Goal: Transaction & Acquisition: Purchase product/service

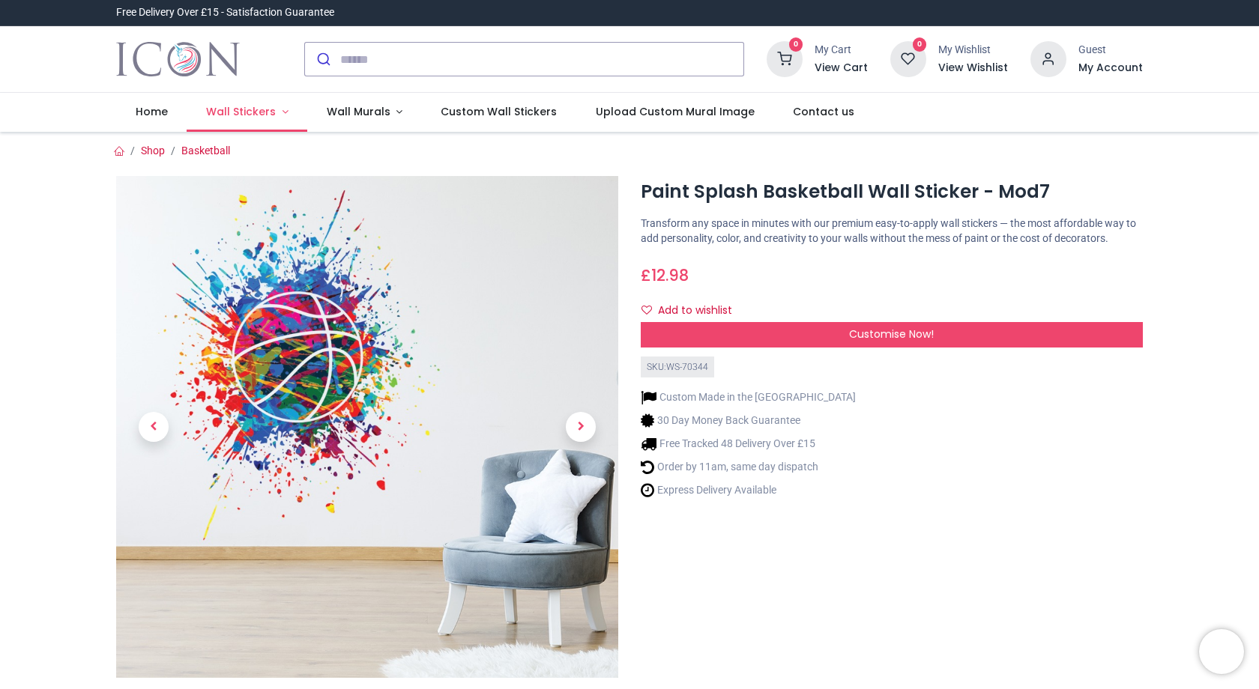
click at [277, 111] on link "Wall Stickers" at bounding box center [247, 112] width 121 height 39
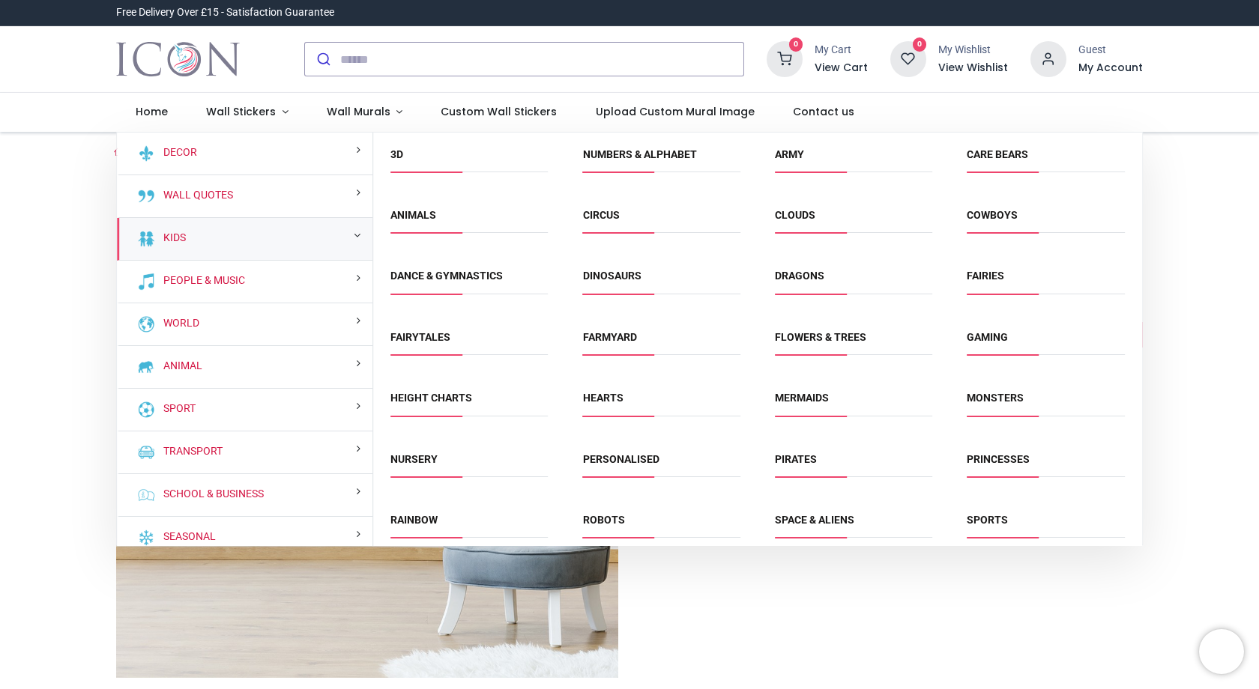
scroll to position [13, 0]
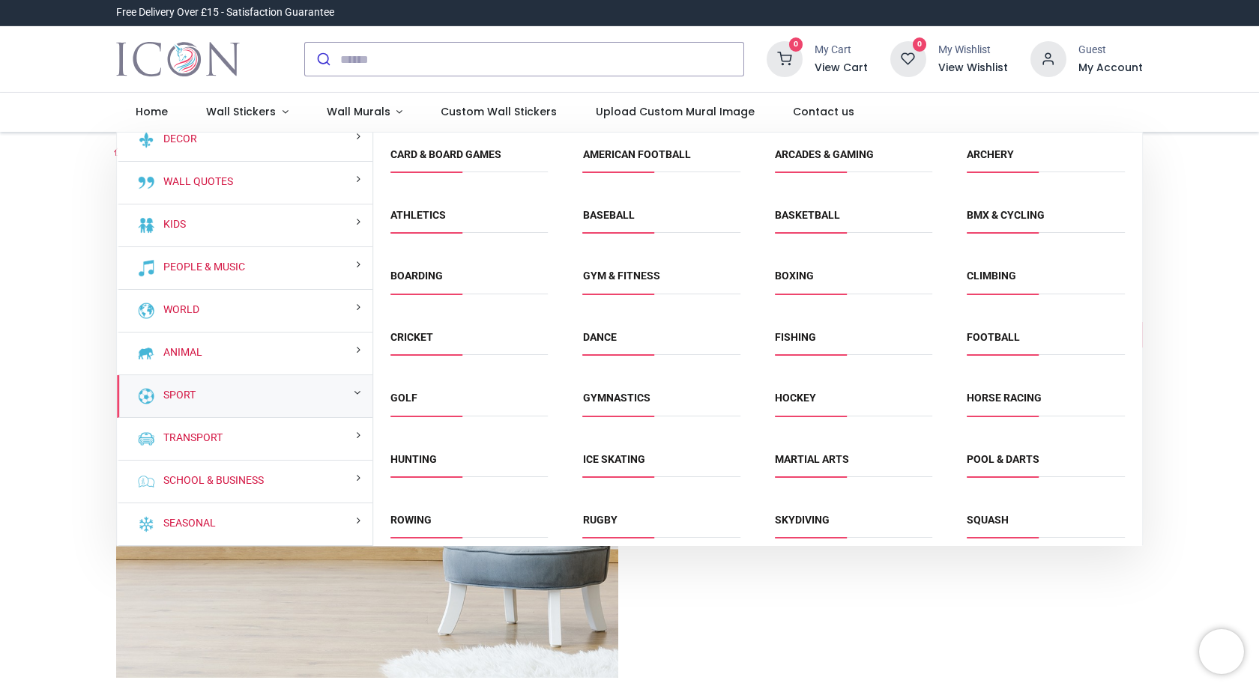
click at [232, 390] on div "Sport" at bounding box center [244, 396] width 255 height 43
click at [178, 396] on link "Sport" at bounding box center [176, 395] width 38 height 15
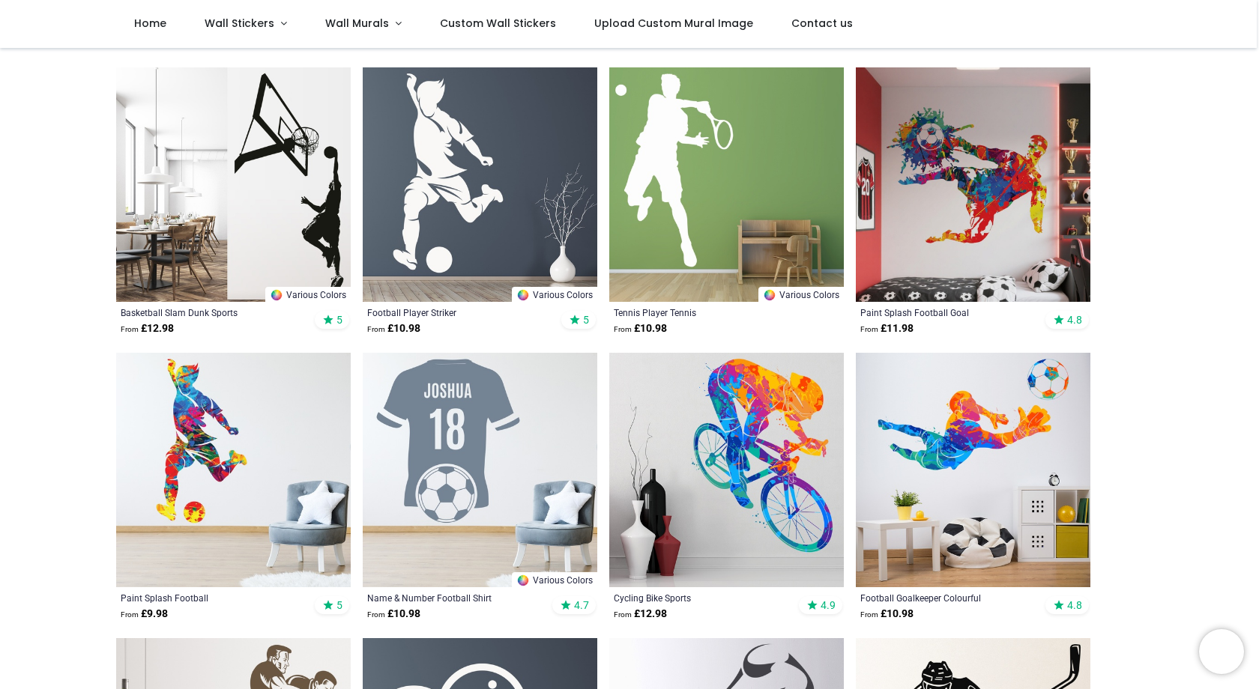
scroll to position [386, 0]
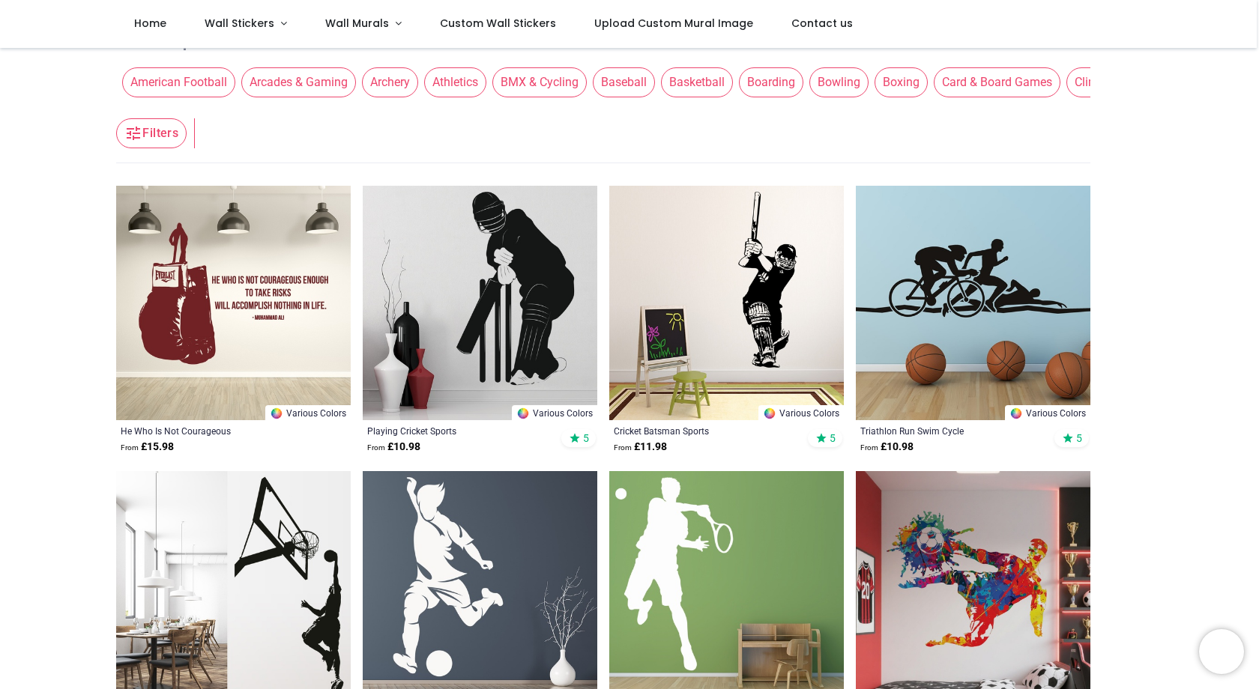
scroll to position [249, 0]
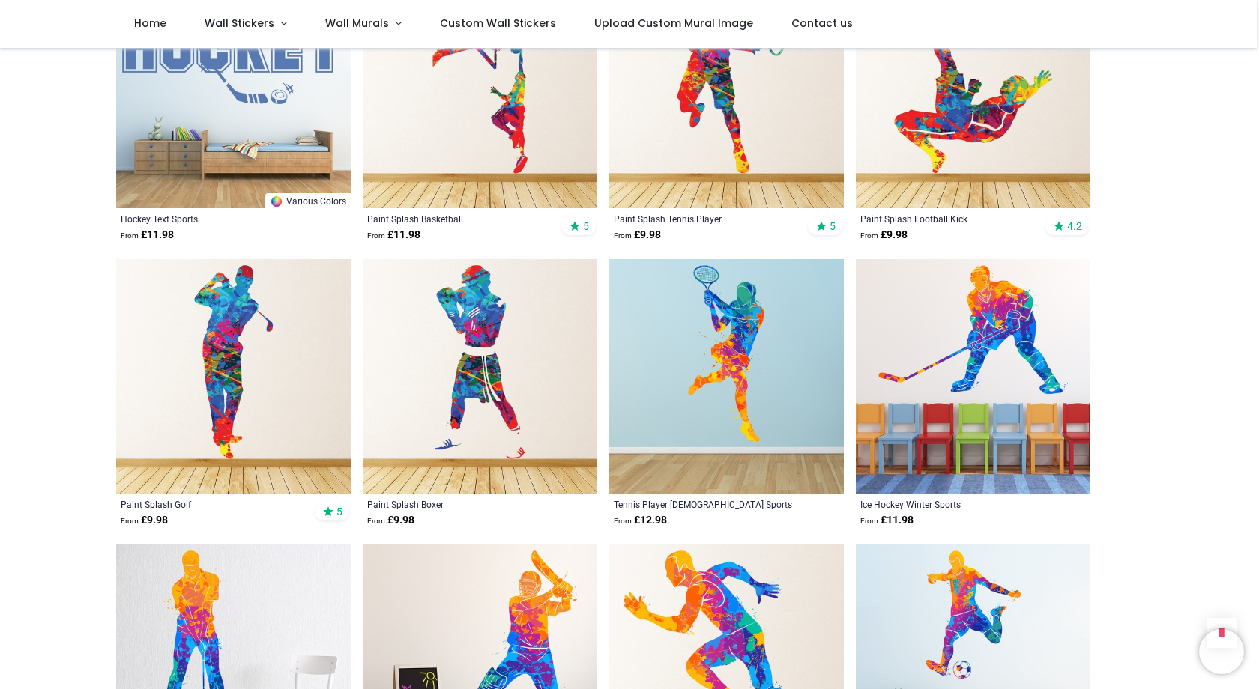
scroll to position [1638, 0]
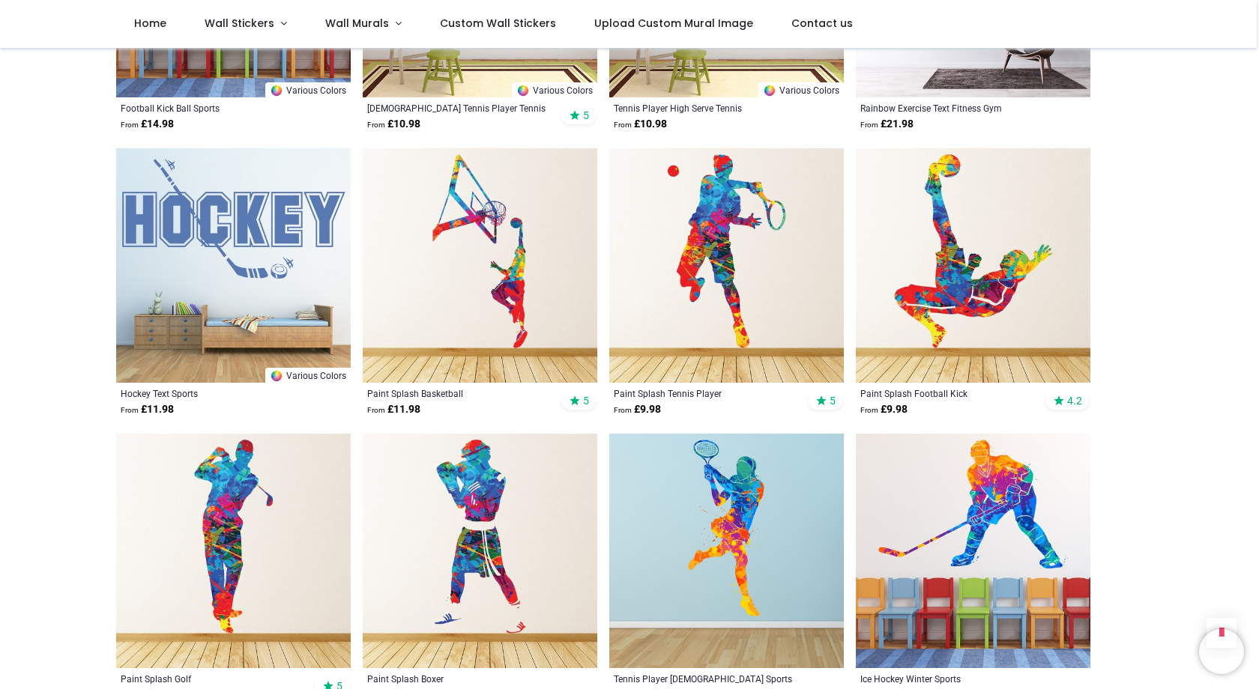
click at [958, 261] on img at bounding box center [973, 265] width 234 height 234
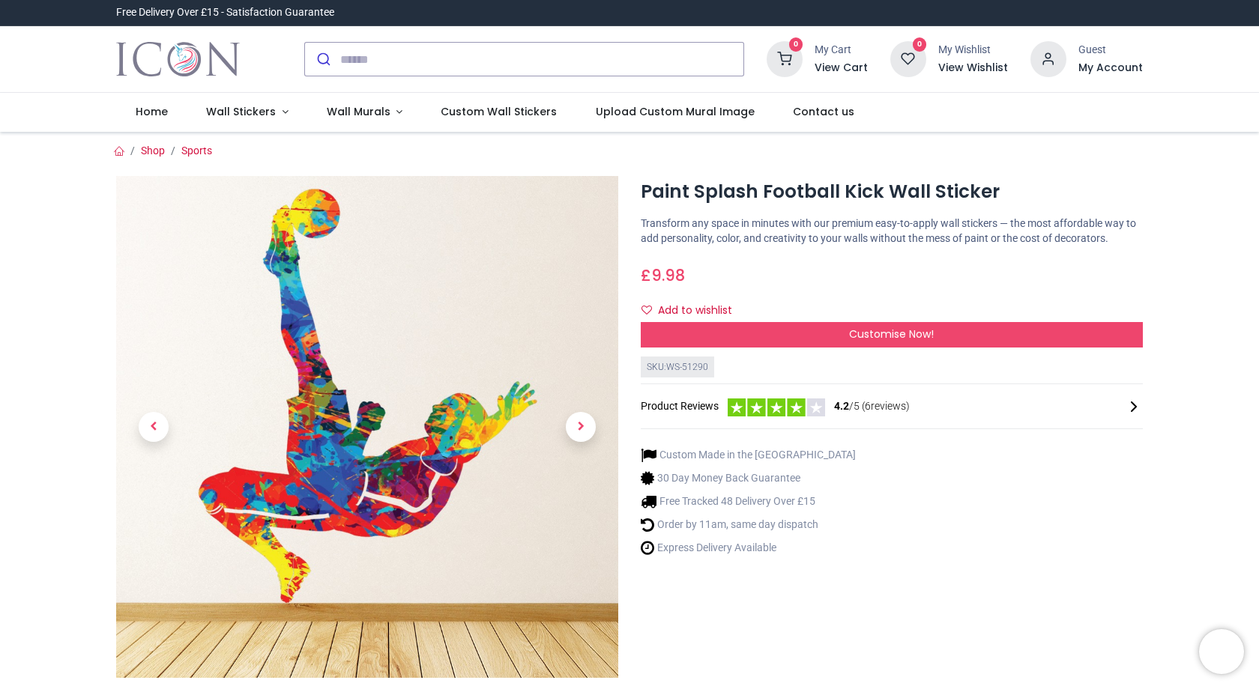
click at [416, 408] on img at bounding box center [367, 427] width 502 height 502
click at [324, 452] on img at bounding box center [367, 427] width 502 height 502
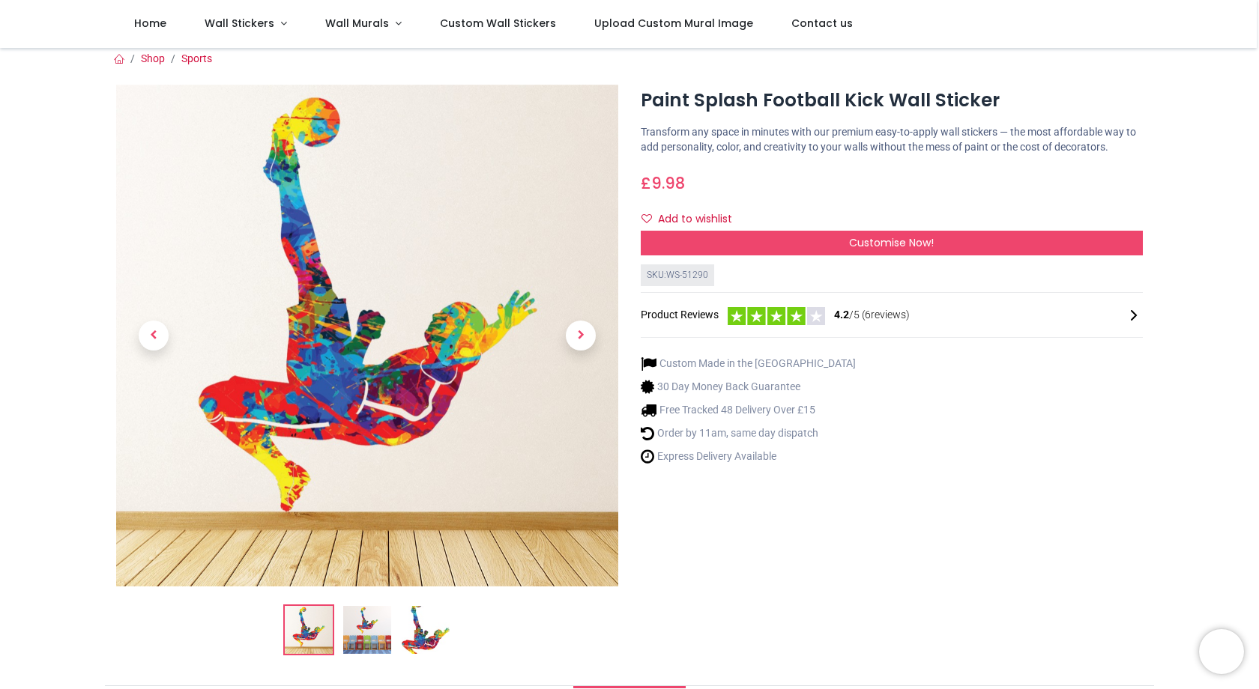
scroll to position [40, 0]
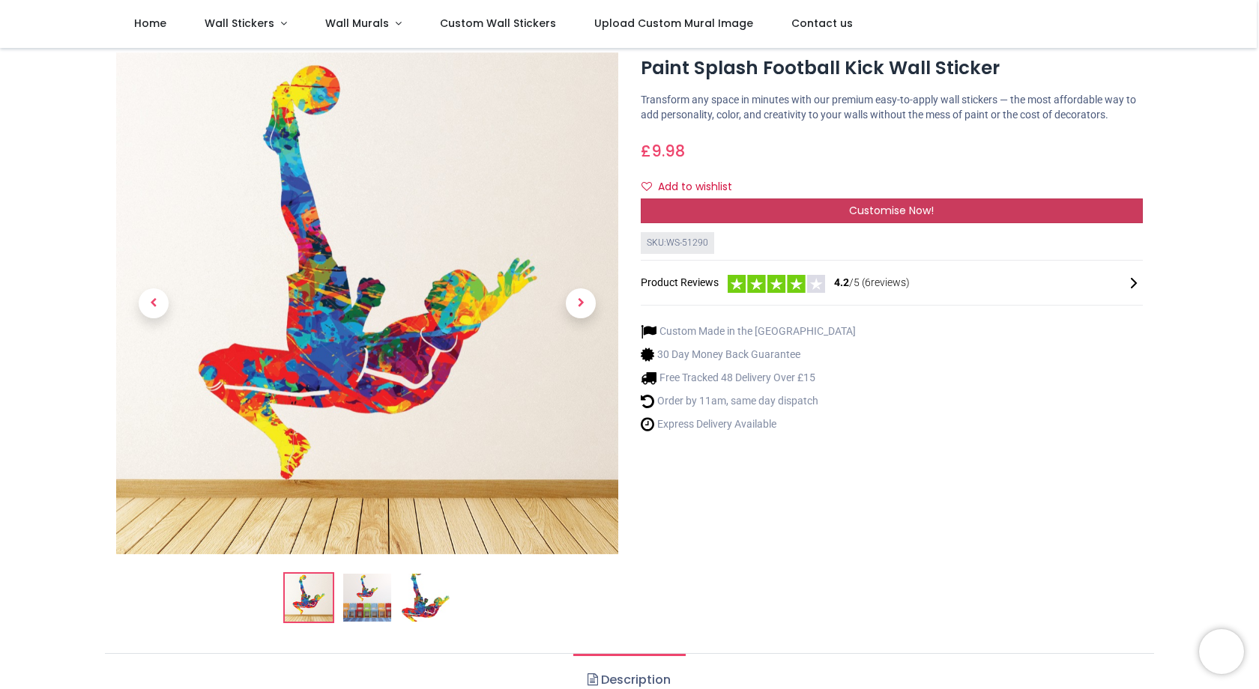
click at [875, 218] on span "Customise Now!" at bounding box center [891, 210] width 85 height 15
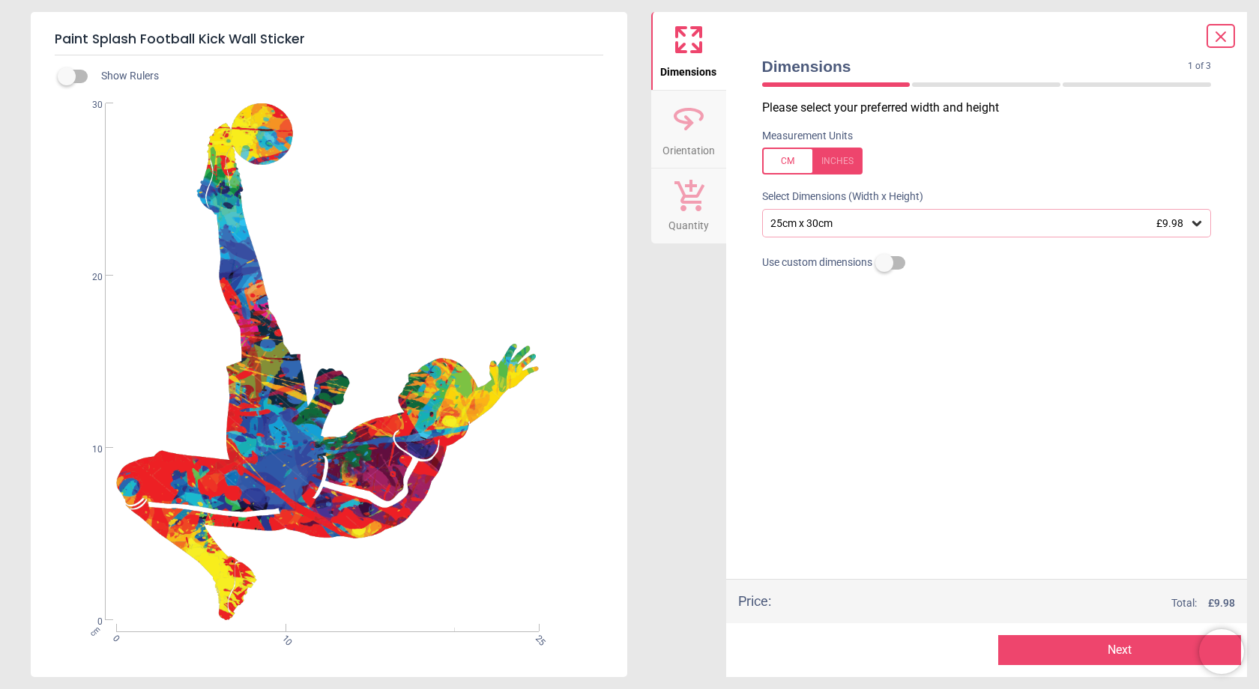
click at [879, 217] on div "25cm x 30cm £9.98" at bounding box center [979, 223] width 421 height 13
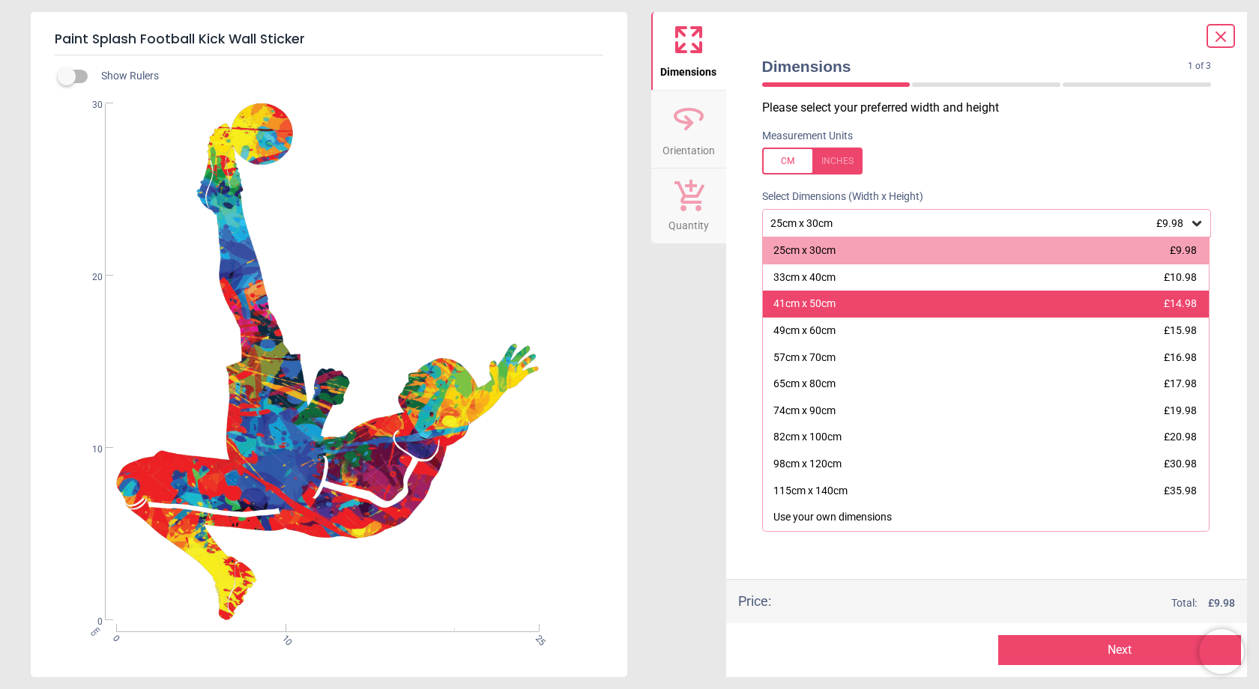
click at [870, 302] on div "41cm x 50cm £14.98" at bounding box center [986, 304] width 446 height 27
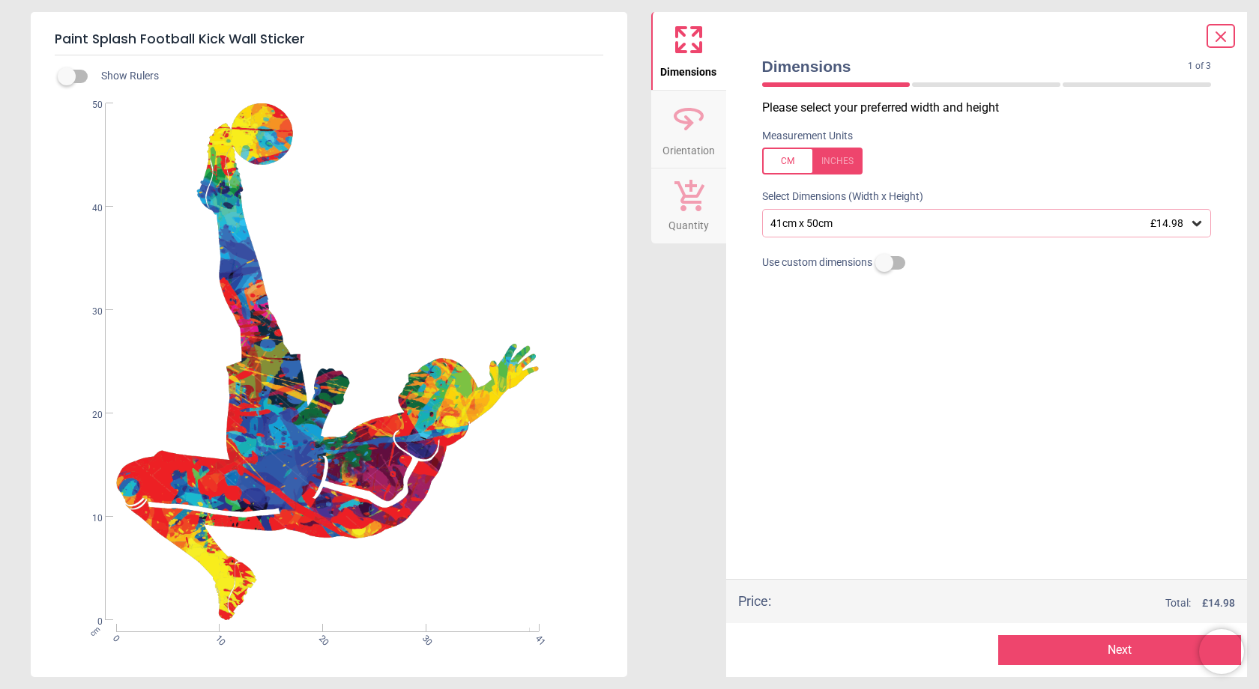
click at [1222, 37] on icon at bounding box center [1220, 36] width 9 height 9
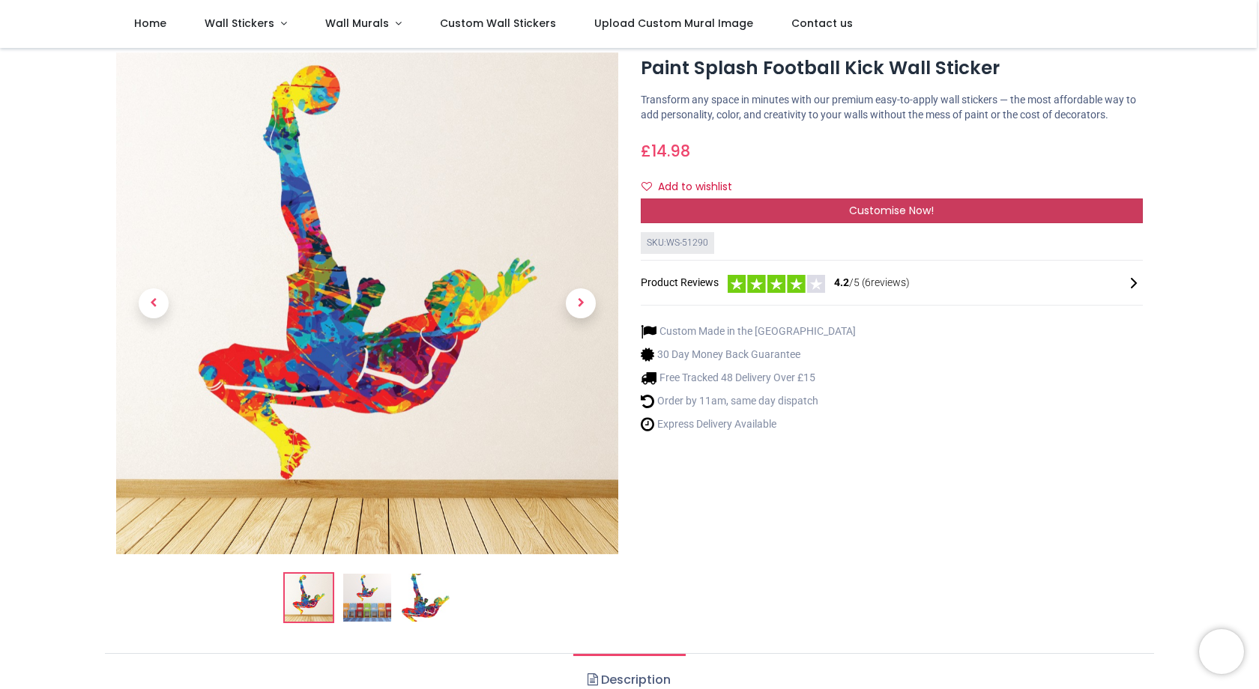
click at [828, 222] on div "Customise Now!" at bounding box center [892, 211] width 502 height 25
